Goal: Task Accomplishment & Management: Complete application form

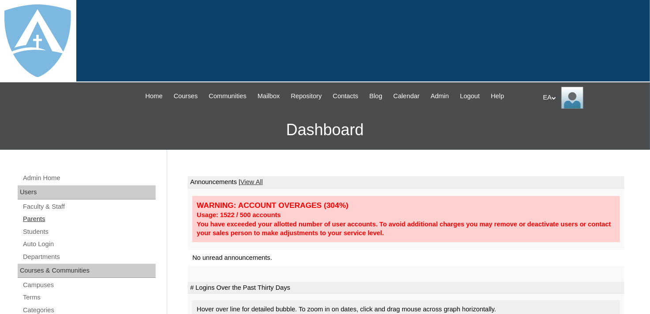
click at [35, 216] on link "Parents" at bounding box center [89, 219] width 134 height 11
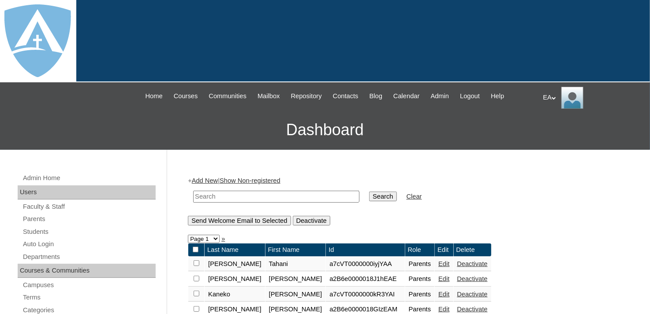
click at [202, 180] on link "Add New" at bounding box center [205, 180] width 26 height 7
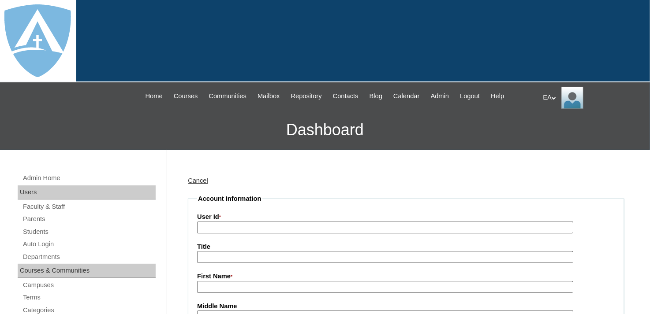
type input "HomeschoolAdmin"
drag, startPoint x: 256, startPoint y: 225, endPoint x: 264, endPoint y: 225, distance: 8.4
click at [256, 225] on input "User Id *" at bounding box center [385, 228] width 376 height 12
click at [278, 226] on input "User Id *" at bounding box center [385, 228] width 376 height 12
paste input "a2BVT000000W"
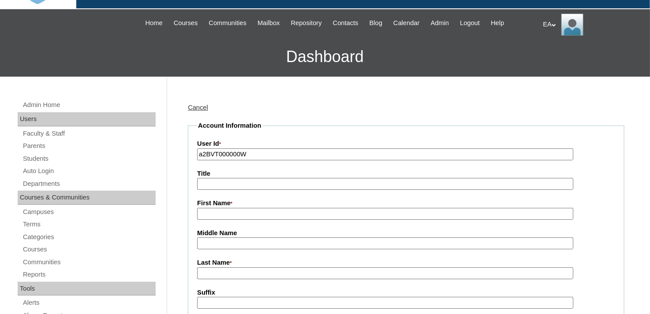
scroll to position [88, 0]
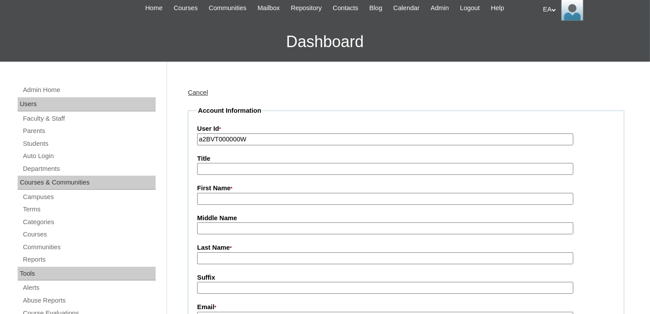
type input "a2BVT000000W"
click at [261, 199] on input "First Name *" at bounding box center [385, 199] width 376 height 12
click at [224, 198] on input "First Name *" at bounding box center [385, 199] width 376 height 12
paste input "Jermaine Lewis"
drag, startPoint x: 229, startPoint y: 198, endPoint x: 255, endPoint y: 198, distance: 26.5
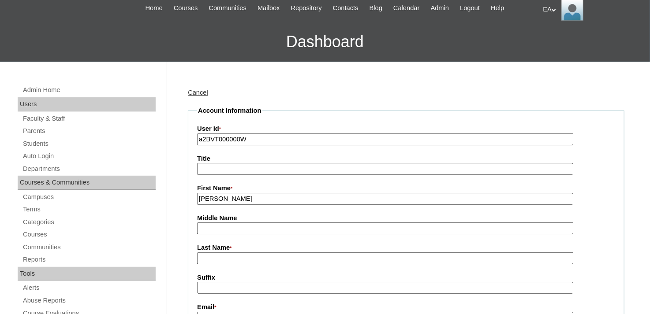
click at [255, 198] on input "Jermaine Lewis" at bounding box center [385, 199] width 376 height 12
type input "Jermaine"
click at [234, 254] on input "Last Name *" at bounding box center [385, 259] width 376 height 12
paste input "Lewis"
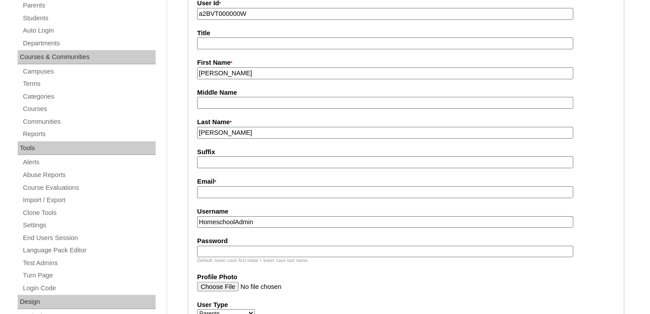
scroll to position [265, 0]
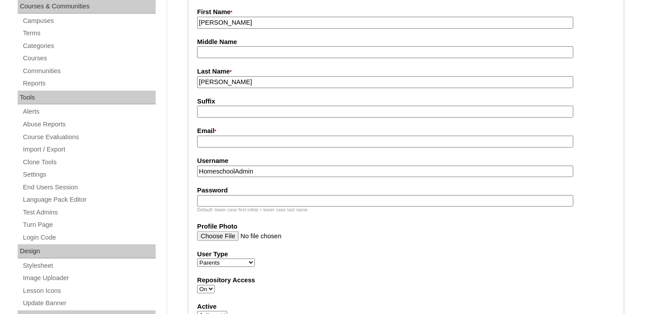
type input "Lewis"
click at [246, 142] on input "Email *" at bounding box center [385, 142] width 376 height 12
click at [225, 137] on input "Email *" at bounding box center [385, 142] width 376 height 12
paste input "jlewisbookings@gmail.com"
type input "jlewisbookings@gmail.com"
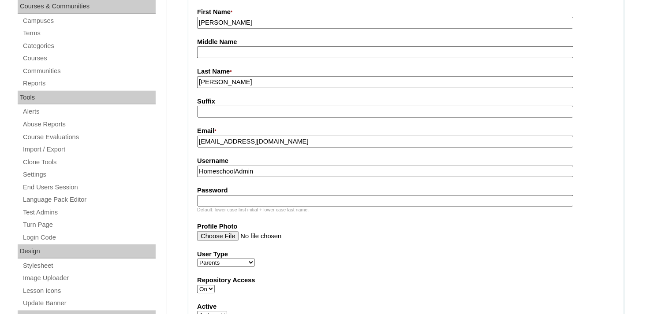
drag, startPoint x: 262, startPoint y: 171, endPoint x: 181, endPoint y: 171, distance: 81.6
paste input "jlewisbookings@gmail.com"
type input "jlewisbookings@gmail.com"
click at [211, 196] on input "Password" at bounding box center [385, 201] width 376 height 12
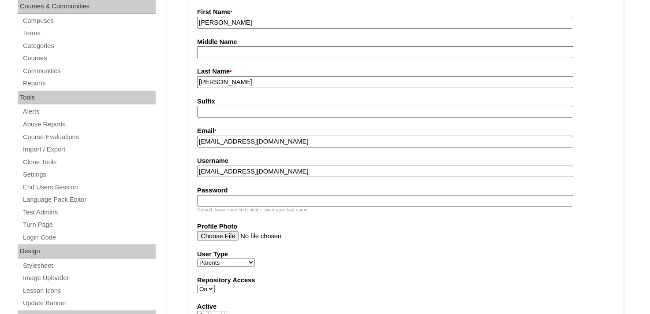
paste input "jlewisbookings@gmail.com"
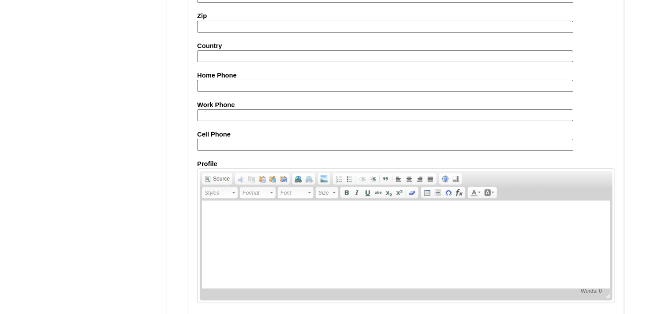
scroll to position [915, 0]
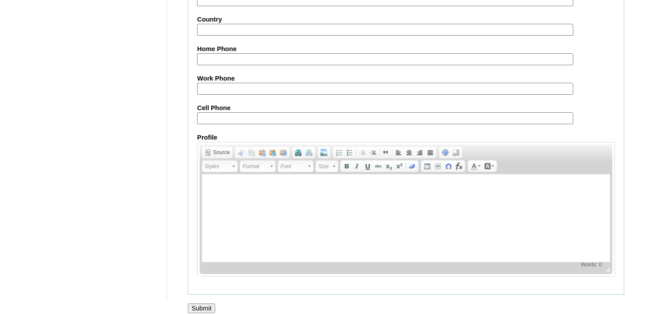
type input "jlewisbookings@gmail.com"
click at [206, 304] on input "Submit" at bounding box center [201, 309] width 27 height 10
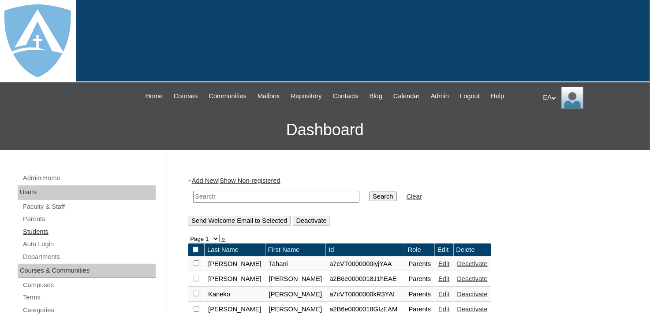
click at [29, 231] on link "Students" at bounding box center [89, 232] width 134 height 11
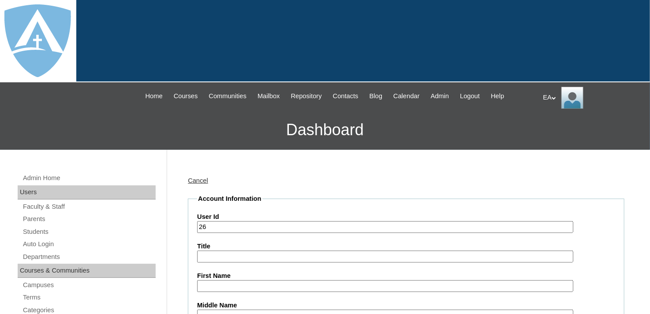
click at [307, 223] on input "26" at bounding box center [385, 227] width 376 height 12
paste input "a2BVT000000W"
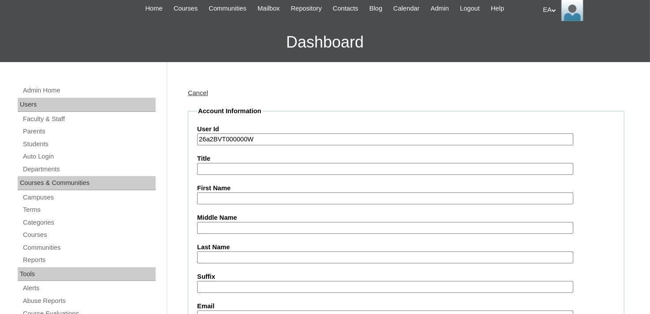
scroll to position [88, 0]
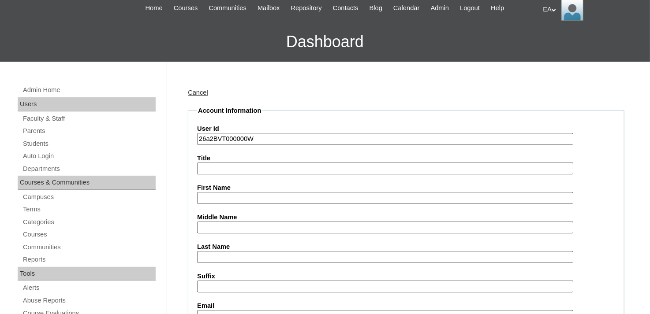
type input "26a2BVT000000W"
drag, startPoint x: 304, startPoint y: 198, endPoint x: 314, endPoint y: 196, distance: 10.3
click at [304, 198] on input "First Name" at bounding box center [385, 198] width 376 height 12
click at [259, 197] on input "First Name" at bounding box center [385, 198] width 376 height 12
paste input "Janai Lewis"
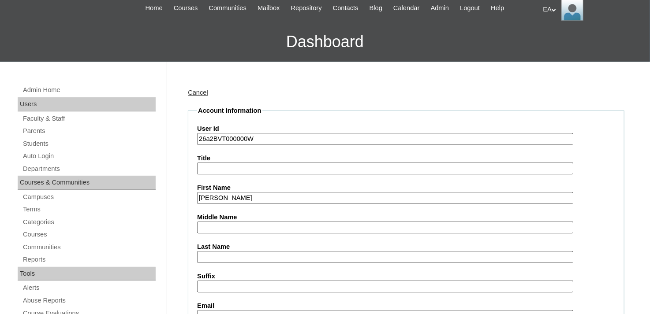
drag, startPoint x: 216, startPoint y: 194, endPoint x: 255, endPoint y: 198, distance: 39.9
click at [255, 198] on input "Janai Lewis" at bounding box center [385, 198] width 376 height 12
type input "Janai"
click at [267, 252] on input "Last Name" at bounding box center [385, 257] width 376 height 12
paste input "Lewis"
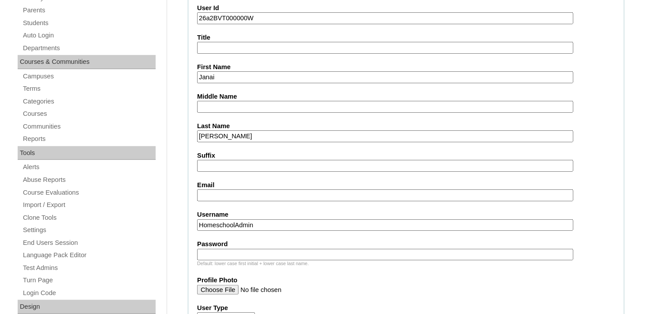
scroll to position [265, 0]
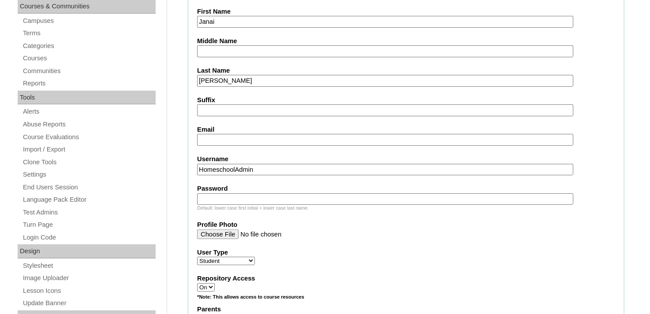
type input "Lewis"
drag, startPoint x: 244, startPoint y: 142, endPoint x: 261, endPoint y: 138, distance: 17.6
click at [244, 142] on input "Email" at bounding box center [385, 140] width 376 height 12
click at [205, 137] on input "Email" at bounding box center [385, 140] width 376 height 12
paste input "janai.lewis@enlightiumstudent.com"
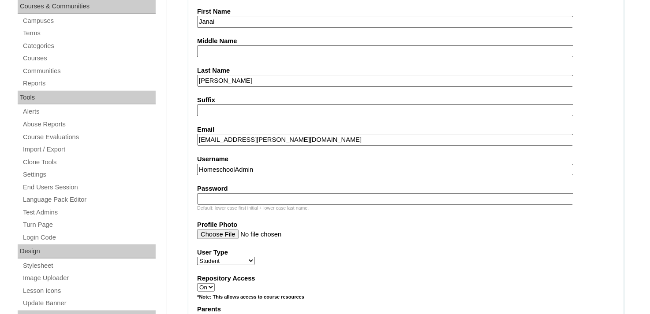
type input "janai.lewis@enlightiumstudent.com"
drag, startPoint x: 272, startPoint y: 165, endPoint x: 181, endPoint y: 167, distance: 90.8
paste input "janai.lewis@enlightiumstudent.com"
type input "janai.lewis@enlightiumstudent.com"
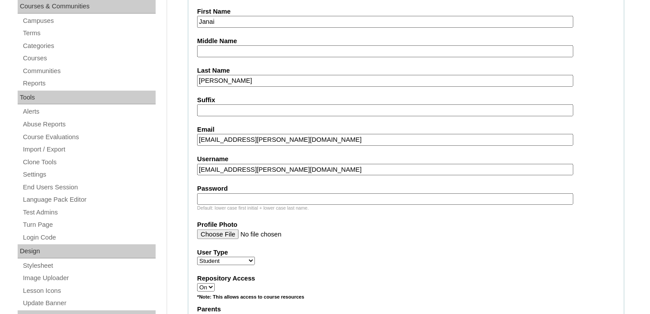
click at [226, 198] on input "Password" at bounding box center [385, 200] width 376 height 12
paste input "janai.lewis@enlightiumstudent.com"
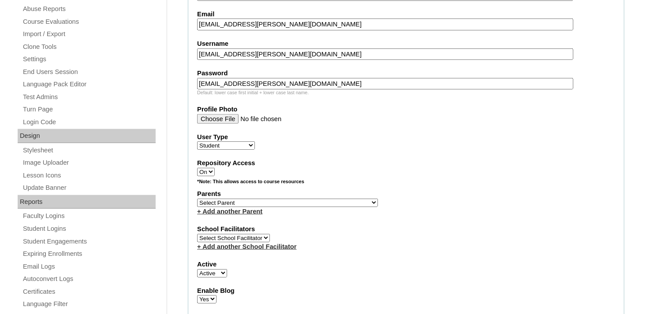
scroll to position [397, 0]
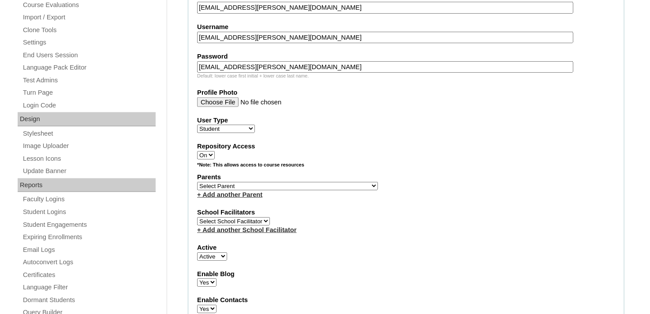
type input "janai.lewis@enlightiumstudent.com"
click at [257, 183] on select "Select Parent Abbas, Tahani Garcia, Rosa Kaneko, Chad Labourdette, Jessica Nich…" at bounding box center [287, 186] width 181 height 8
select select "101649"
click at [197, 182] on select "Select Parent Abbas, Tahani Garcia, Rosa Kaneko, Chad Labourdette, Jessica Nich…" at bounding box center [287, 186] width 181 height 8
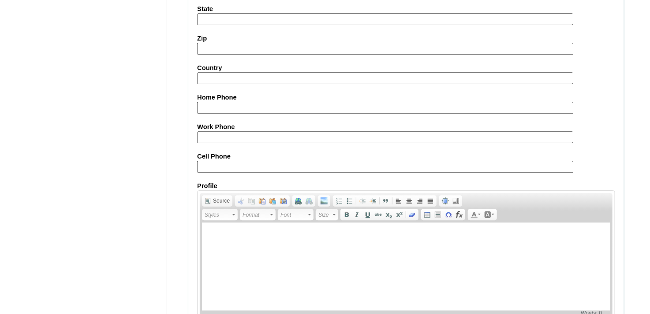
scroll to position [1065, 0]
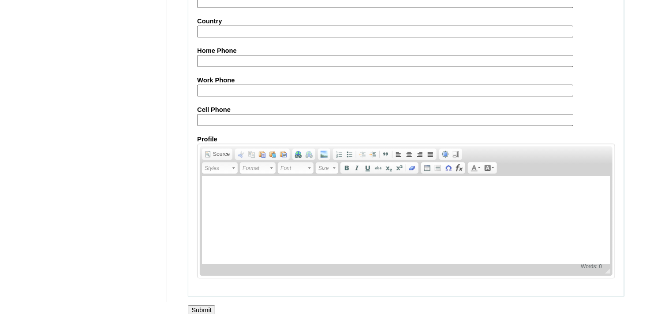
click at [198, 306] on input "Submit" at bounding box center [201, 311] width 27 height 10
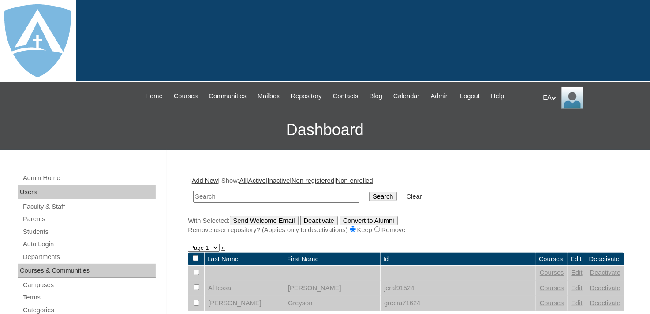
click at [237, 194] on input "text" at bounding box center [276, 197] width 166 height 12
type input "lewis"
click at [369, 192] on input "Search" at bounding box center [382, 197] width 27 height 10
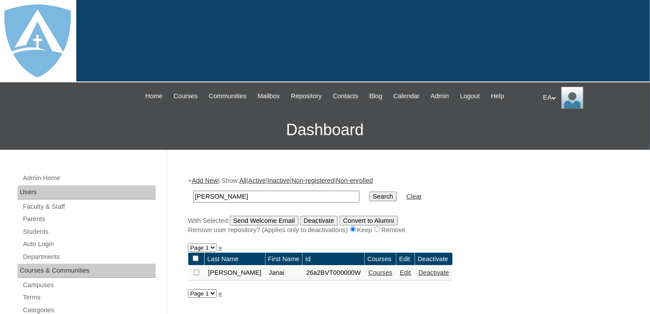
click at [368, 272] on link "Courses" at bounding box center [380, 272] width 24 height 7
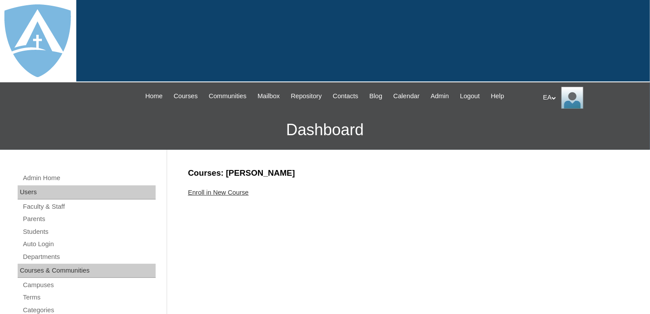
click at [239, 190] on link "Enroll in New Course" at bounding box center [218, 192] width 61 height 7
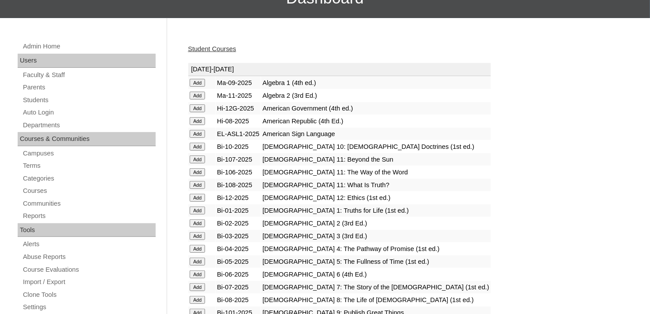
scroll to position [132, 0]
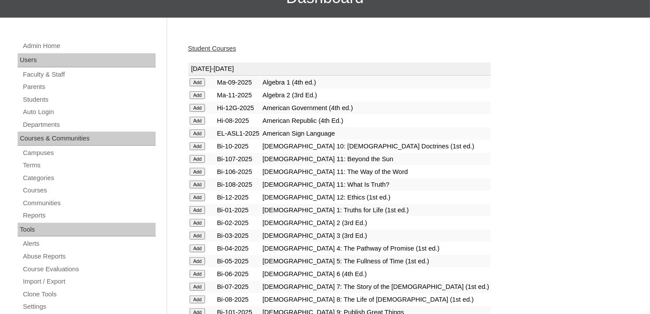
click at [200, 258] on input "Add" at bounding box center [197, 261] width 15 height 8
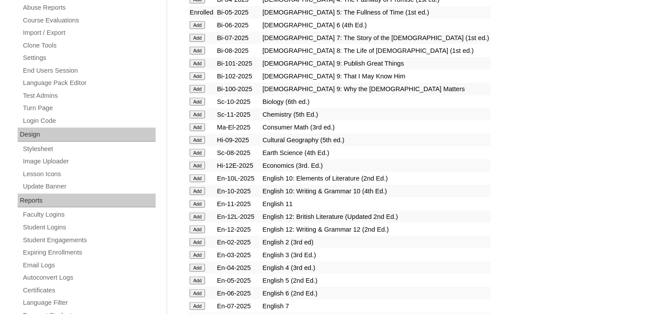
scroll to position [397, 0]
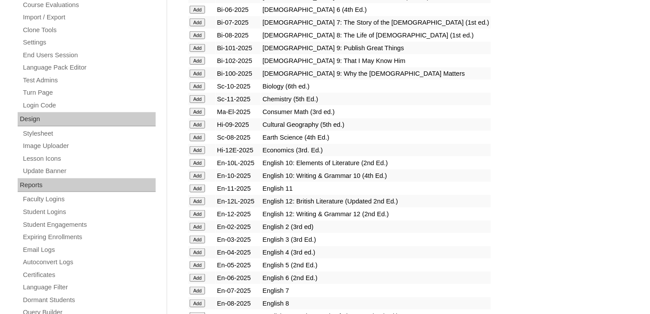
click at [195, 261] on input "Add" at bounding box center [197, 265] width 15 height 8
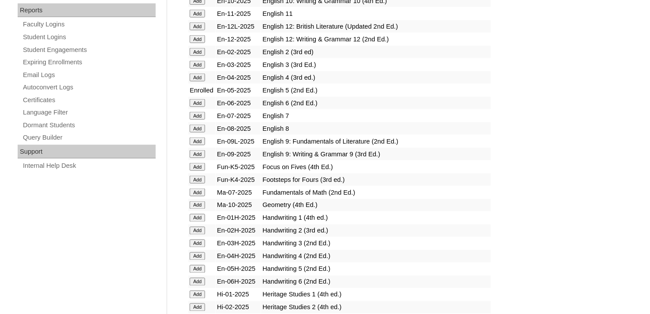
scroll to position [573, 0]
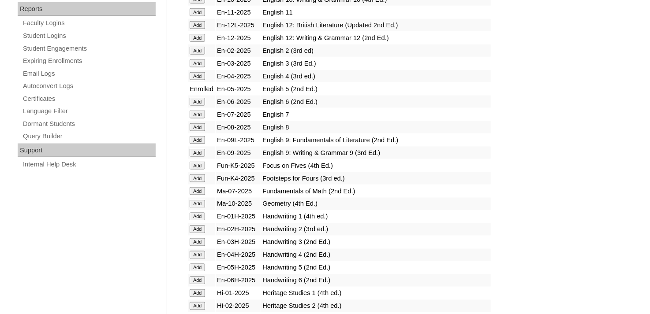
click at [198, 264] on input "Add" at bounding box center [197, 268] width 15 height 8
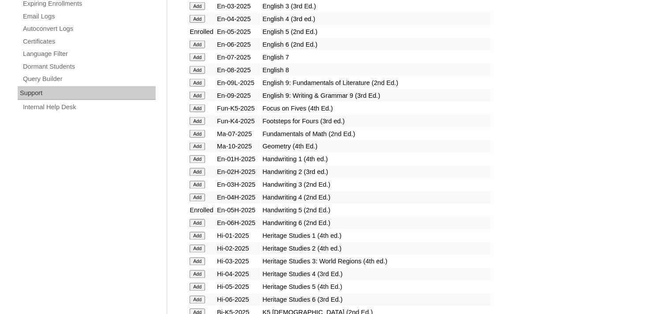
scroll to position [661, 0]
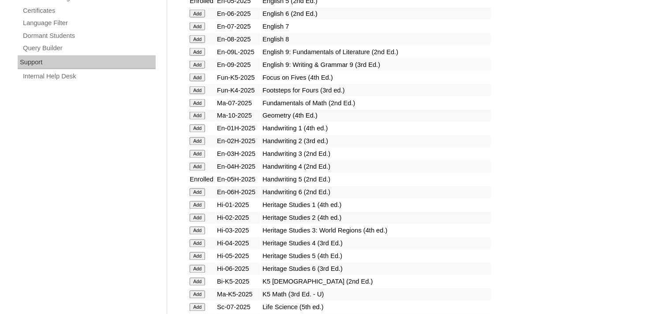
click at [202, 253] on input "Add" at bounding box center [197, 257] width 15 height 8
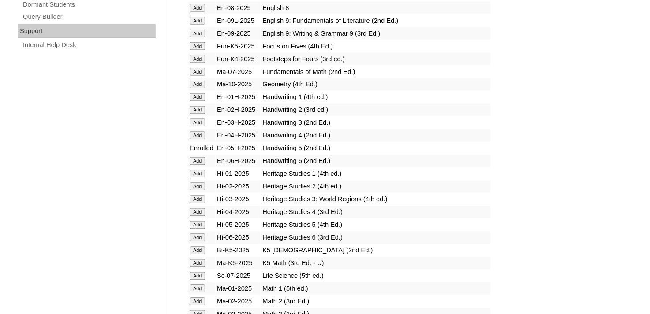
scroll to position [765, 0]
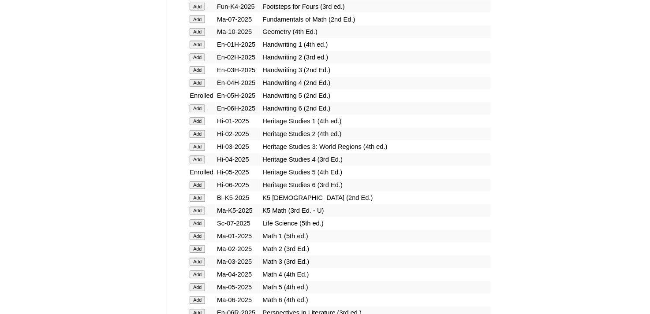
scroll to position [749, 0]
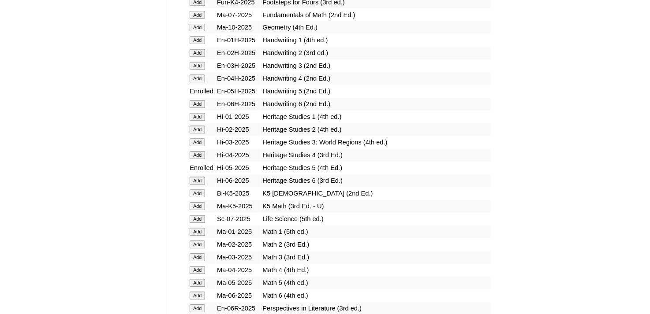
click at [197, 280] on input "Add" at bounding box center [197, 284] width 15 height 8
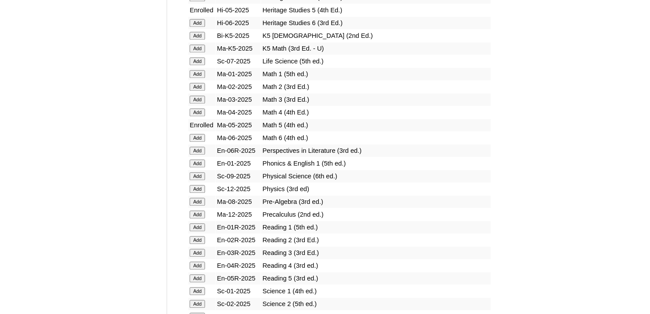
scroll to position [926, 0]
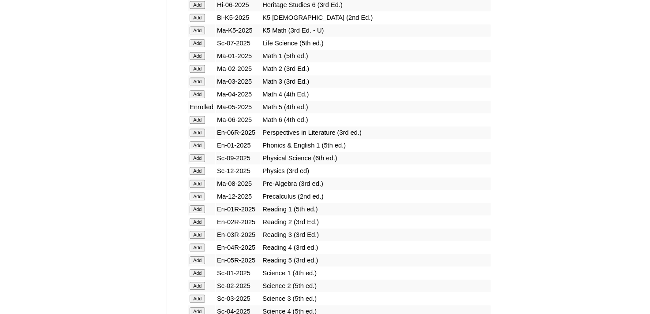
click at [199, 257] on input "Add" at bounding box center [197, 261] width 15 height 8
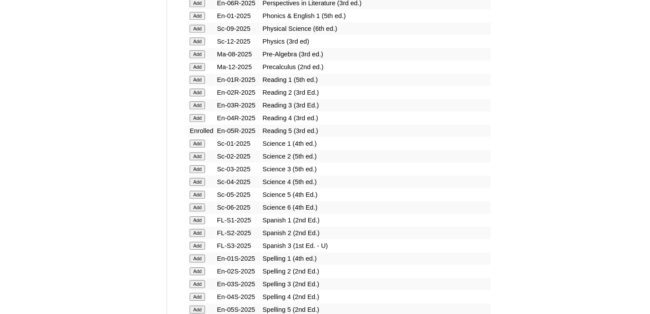
scroll to position [1058, 0]
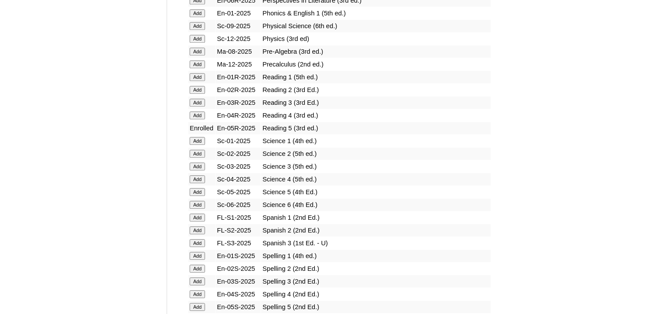
click at [197, 188] on input "Add" at bounding box center [197, 192] width 15 height 8
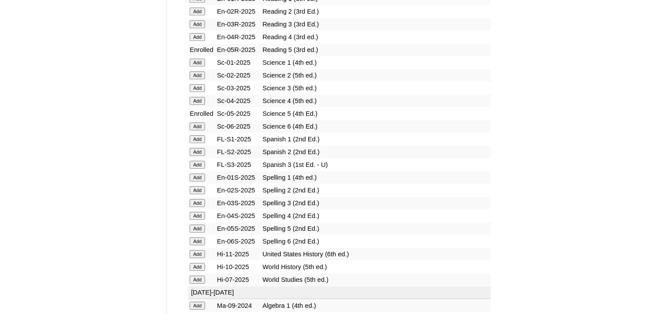
scroll to position [1146, 0]
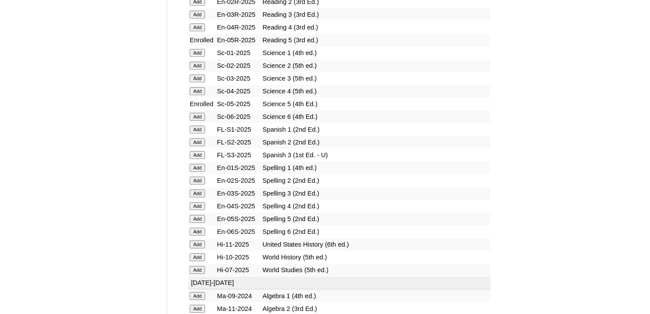
click at [198, 215] on input "Add" at bounding box center [197, 219] width 15 height 8
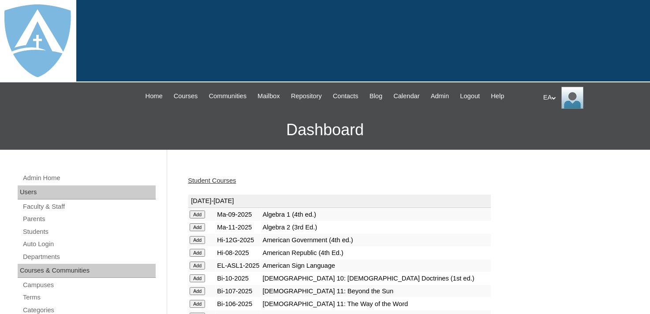
scroll to position [88, 0]
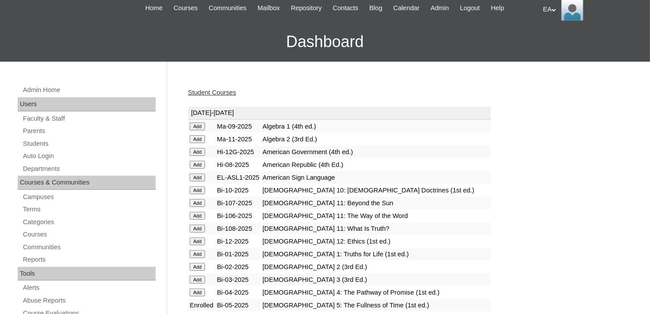
click at [227, 95] on link "Student Courses" at bounding box center [212, 92] width 48 height 7
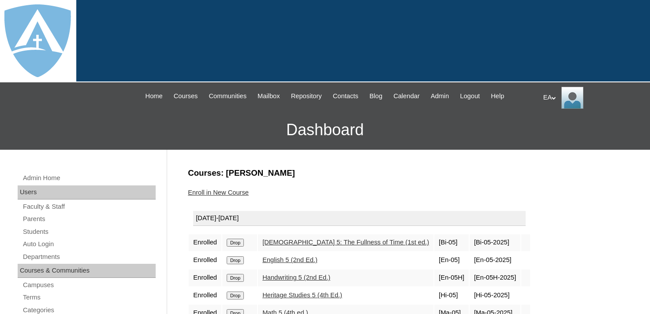
scroll to position [132, 0]
